Goal: Transaction & Acquisition: Purchase product/service

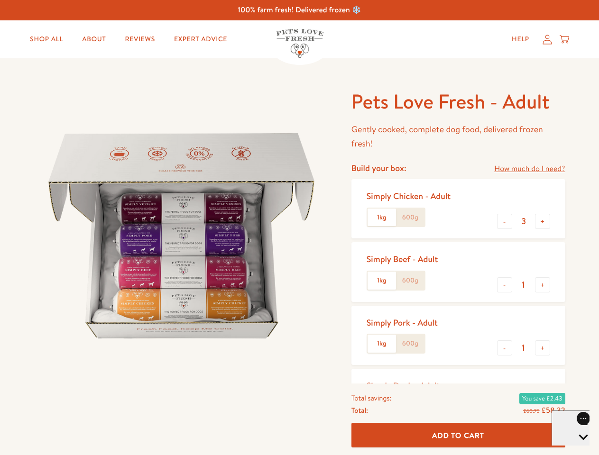
click at [299, 227] on img at bounding box center [181, 236] width 294 height 294
click at [529, 169] on link "How much do I need?" at bounding box center [529, 169] width 71 height 13
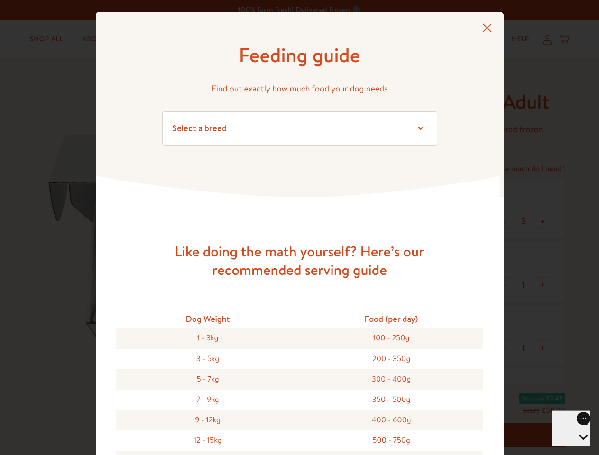
click at [504, 221] on div "Feeding guide Find out exactly how much food your dog needs Select a breed Affe…" at bounding box center [299, 227] width 599 height 455
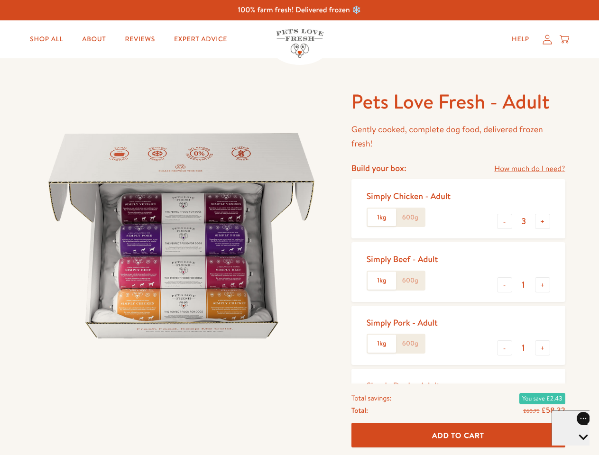
click at [542, 221] on button "+" at bounding box center [542, 221] width 15 height 15
type input "4"
click at [504, 285] on button "-" at bounding box center [504, 284] width 15 height 15
click at [542, 285] on button "+" at bounding box center [542, 284] width 15 height 15
type input "1"
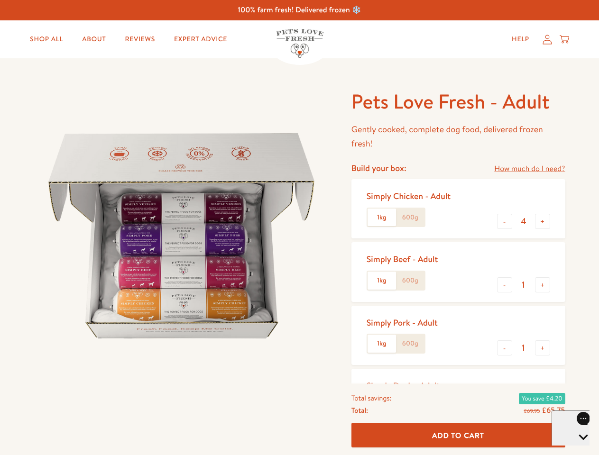
click at [504, 348] on button "-" at bounding box center [504, 347] width 15 height 15
type input "0"
